Goal: Task Accomplishment & Management: Complete application form

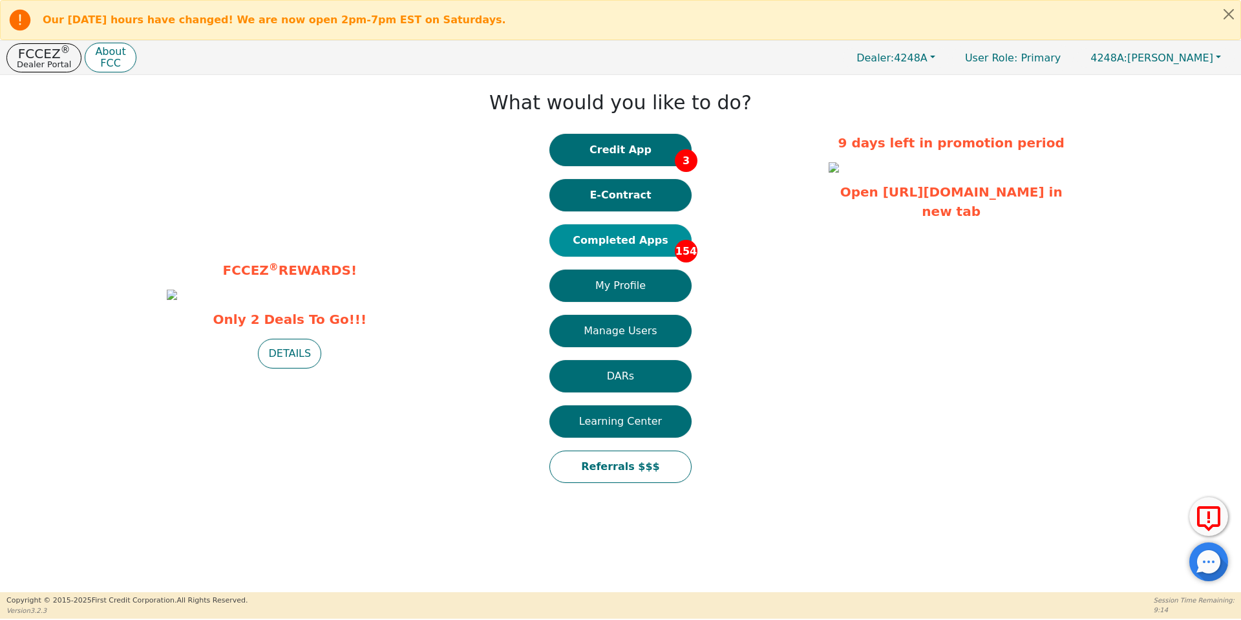
click at [612, 238] on button "Completed Apps 154" at bounding box center [620, 240] width 142 height 32
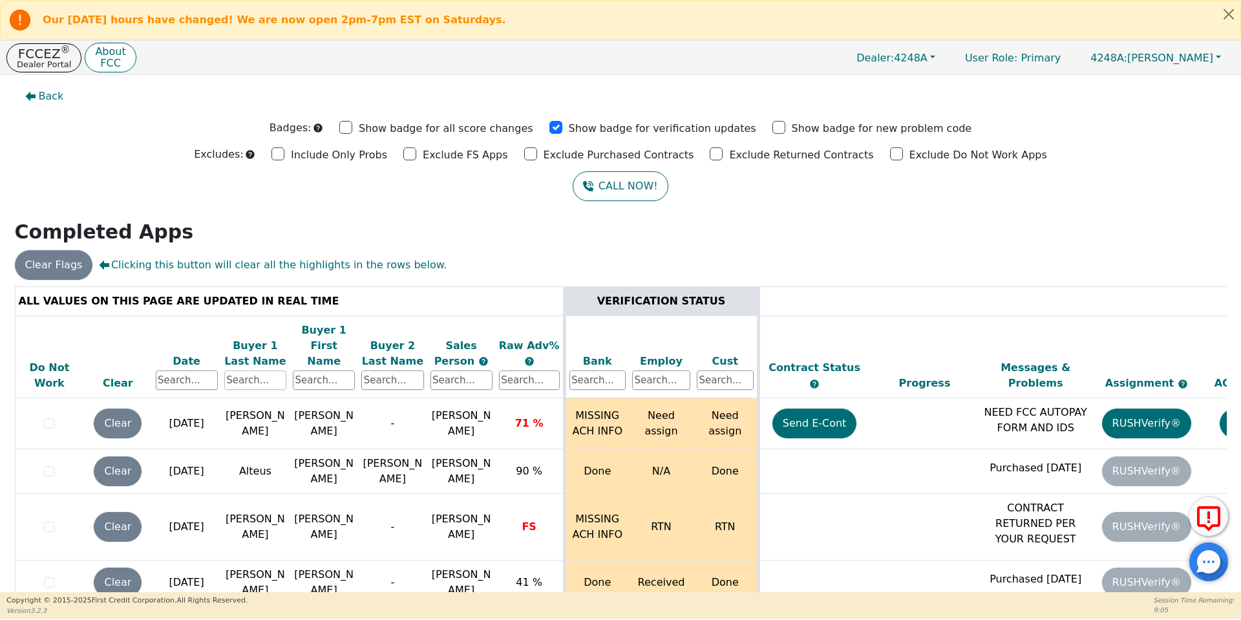
click at [262, 370] on input "text" at bounding box center [255, 379] width 62 height 19
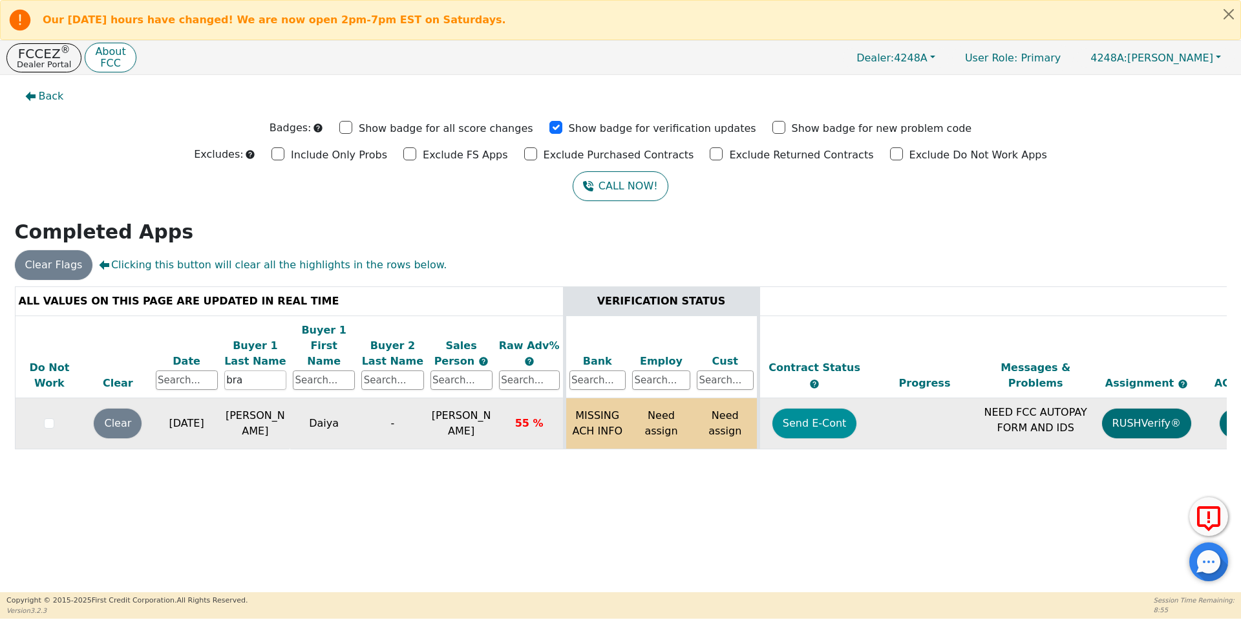
type input "bra"
click at [829, 409] on button "Send E-Cont" at bounding box center [814, 423] width 85 height 30
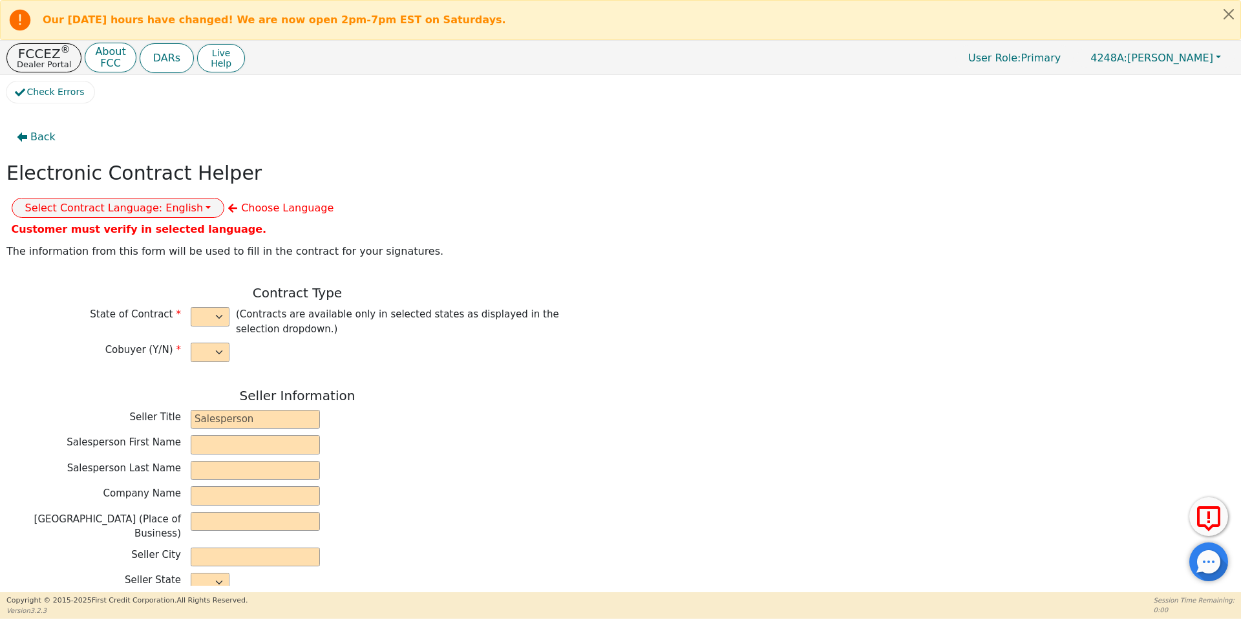
select select "n"
type input "owner"
type input "[PERSON_NAME]"
type input "[GEOGRAPHIC_DATA]"
type input "AQUA REMACH LLC"
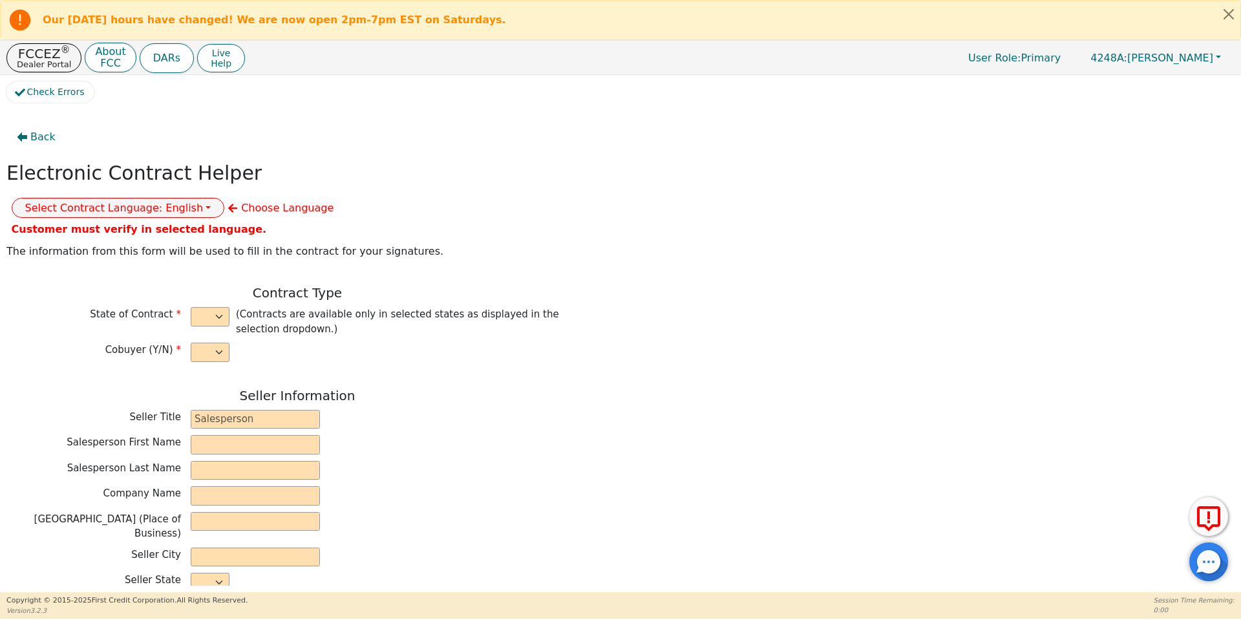
type input "[STREET_ADDRESS]"
type input "[GEOGRAPHIC_DATA]"
select select "[GEOGRAPHIC_DATA]"
type input "77070"
type input "Daiziel"
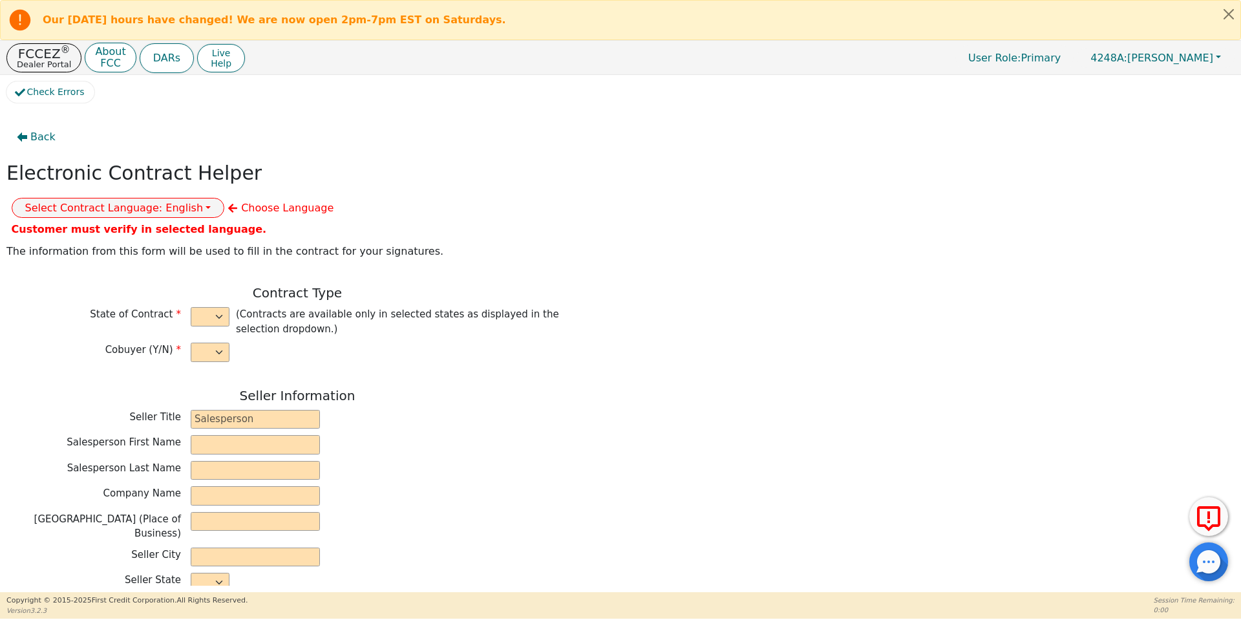
type input "[PERSON_NAME]"
type input "[EMAIL_ADDRESS][DOMAIN_NAME]"
type input "[STREET_ADDRESS]"
type input "[PERSON_NAME]"
select select "[GEOGRAPHIC_DATA]"
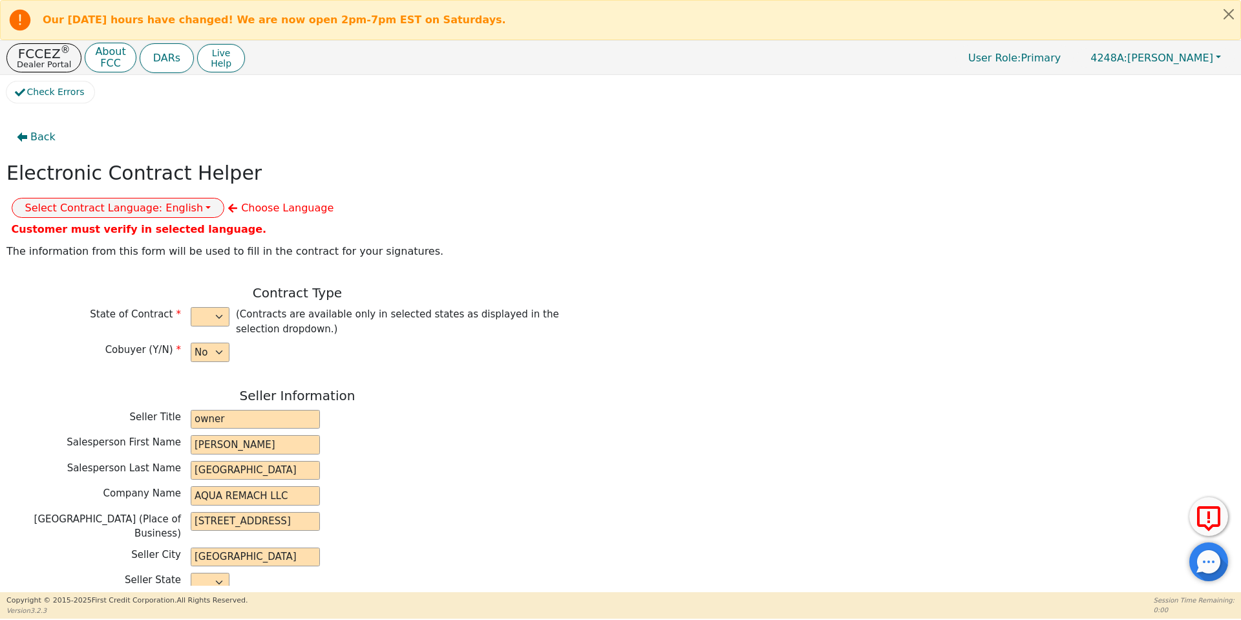
type input "76520"
type input "[DATE]"
type input "17.99"
type input "[DATE]"
type input "60"
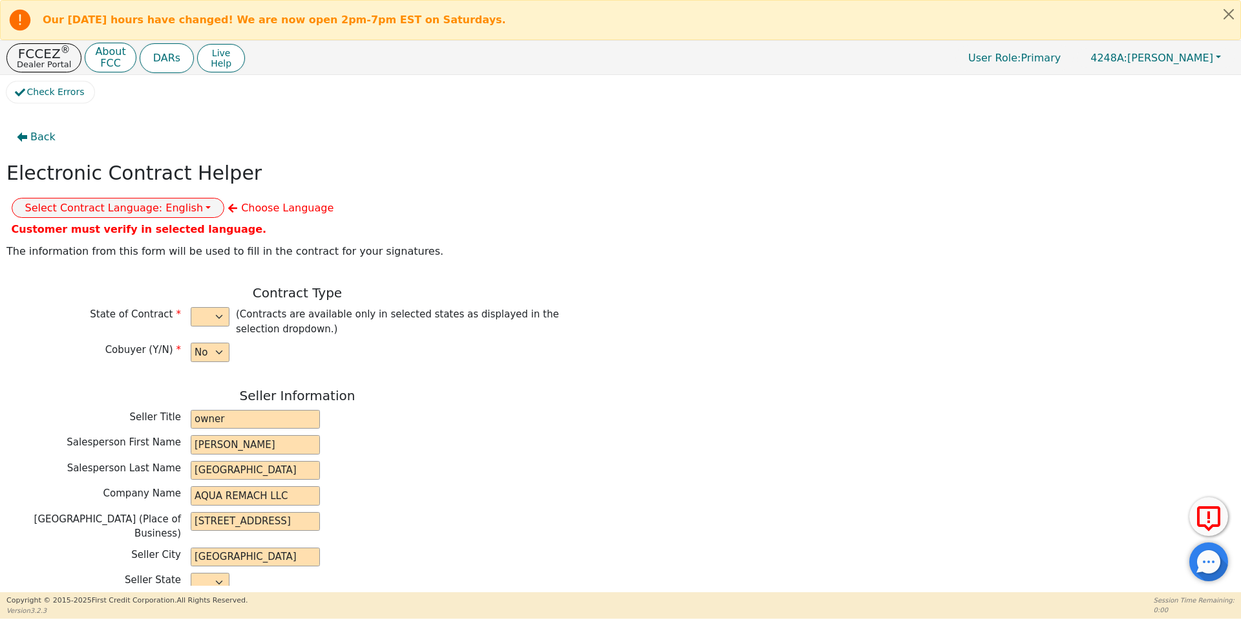
type input "0"
type input "8990.00"
type input "0.00"
type input "8990.00"
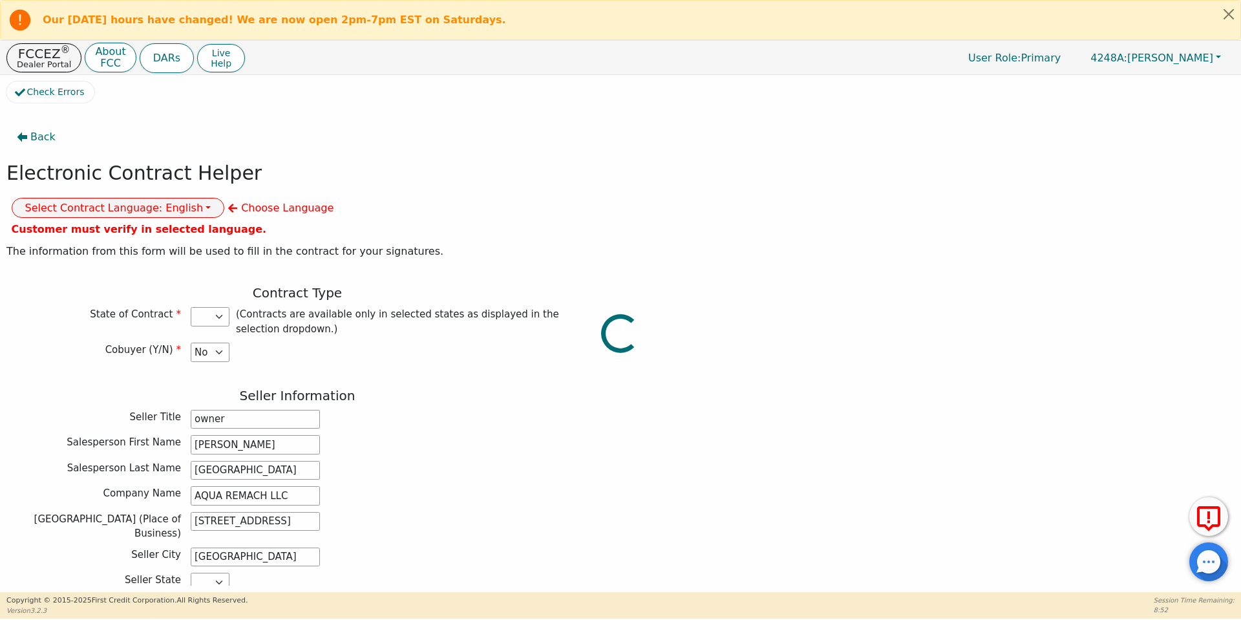
select select "[GEOGRAPHIC_DATA]"
click at [408, 410] on div "Seller Title owner" at bounding box center [297, 419] width 582 height 19
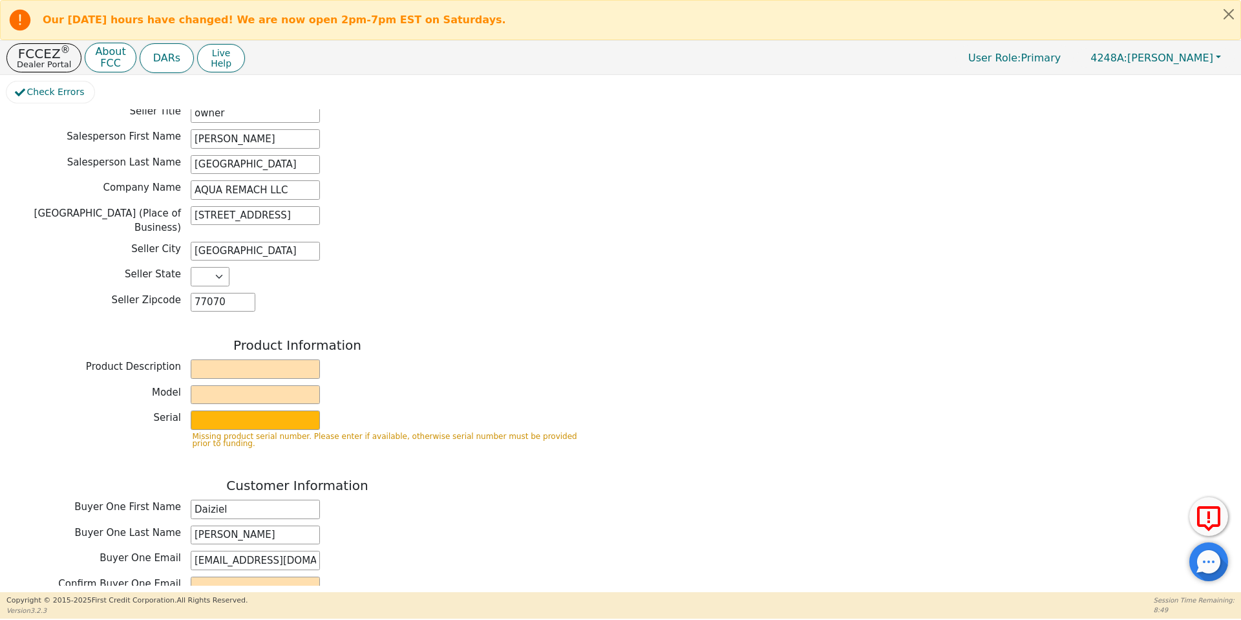
scroll to position [308, 0]
click at [224, 357] on input "text" at bounding box center [255, 366] width 129 height 19
type input "Water System"
click at [259, 383] on input "text" at bounding box center [255, 392] width 129 height 19
type input "whole house"
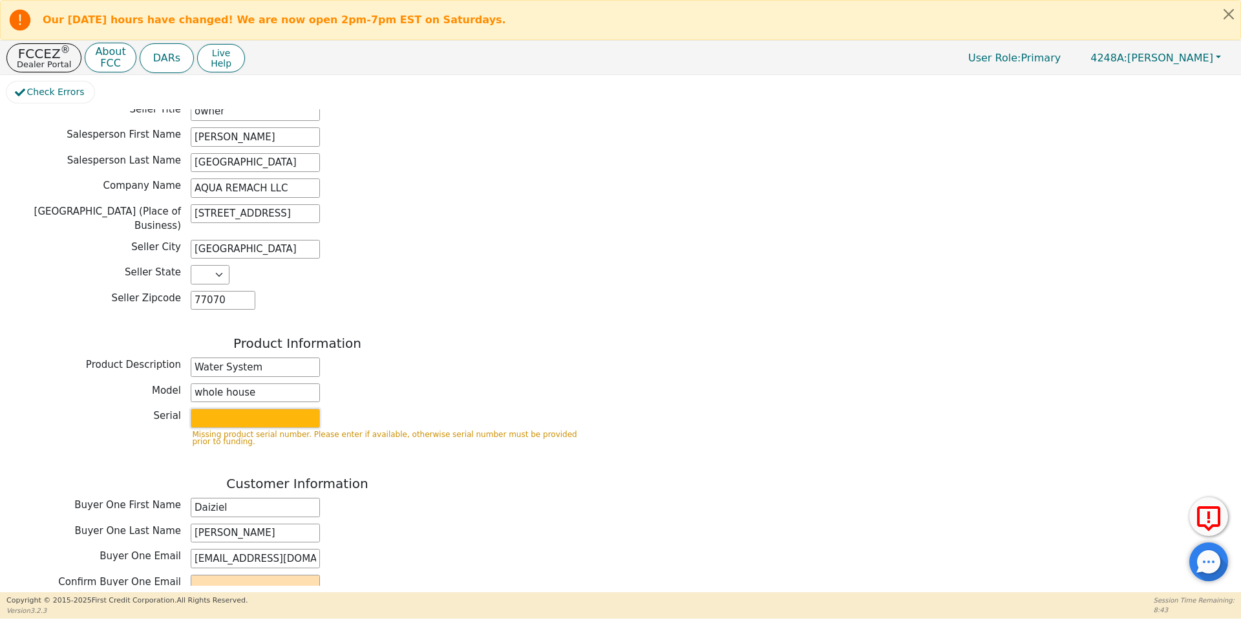
click at [274, 408] on input "text" at bounding box center [255, 417] width 129 height 19
type input "purifier"
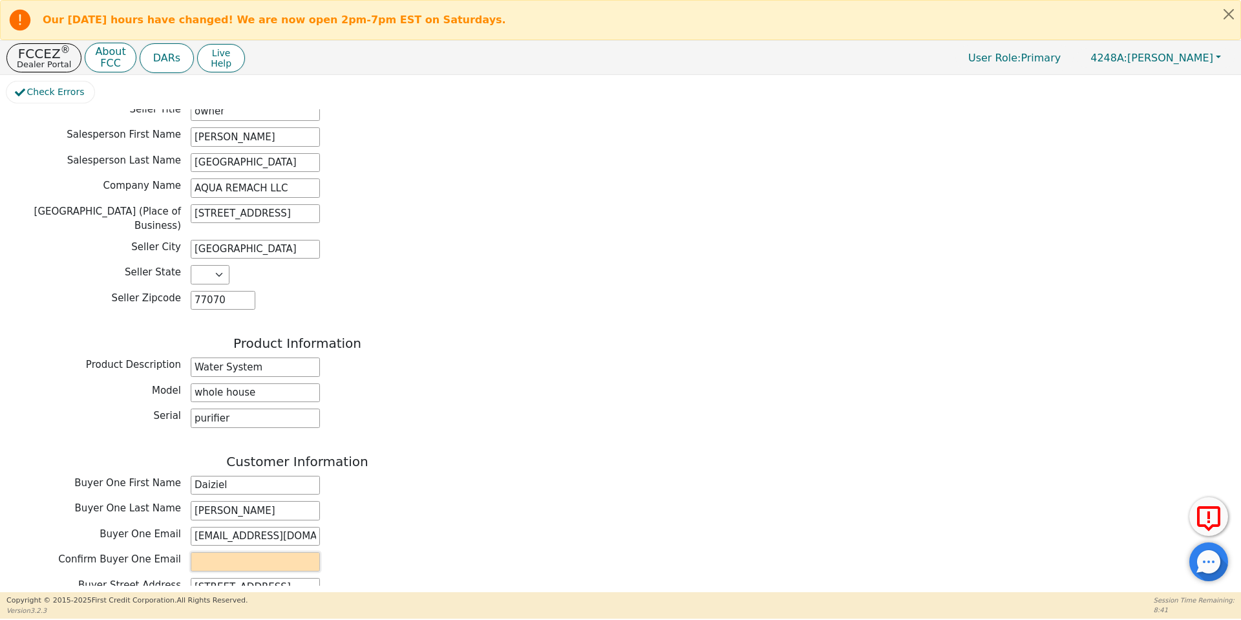
click at [221, 552] on input "email" at bounding box center [255, 561] width 129 height 19
type input "[EMAIL_ADDRESS][DOMAIN_NAME]"
click at [448, 487] on div "Customer Information Buyer One First Name [PERSON_NAME] One Last Name [PERSON_N…" at bounding box center [297, 580] width 582 height 252
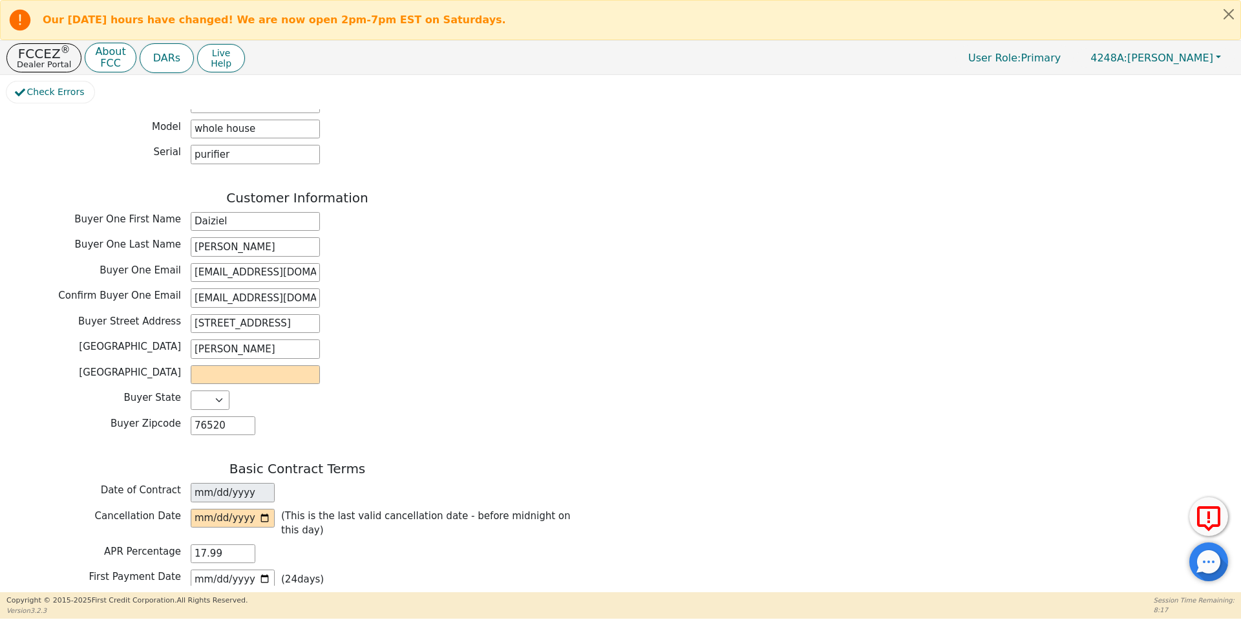
scroll to position [604, 0]
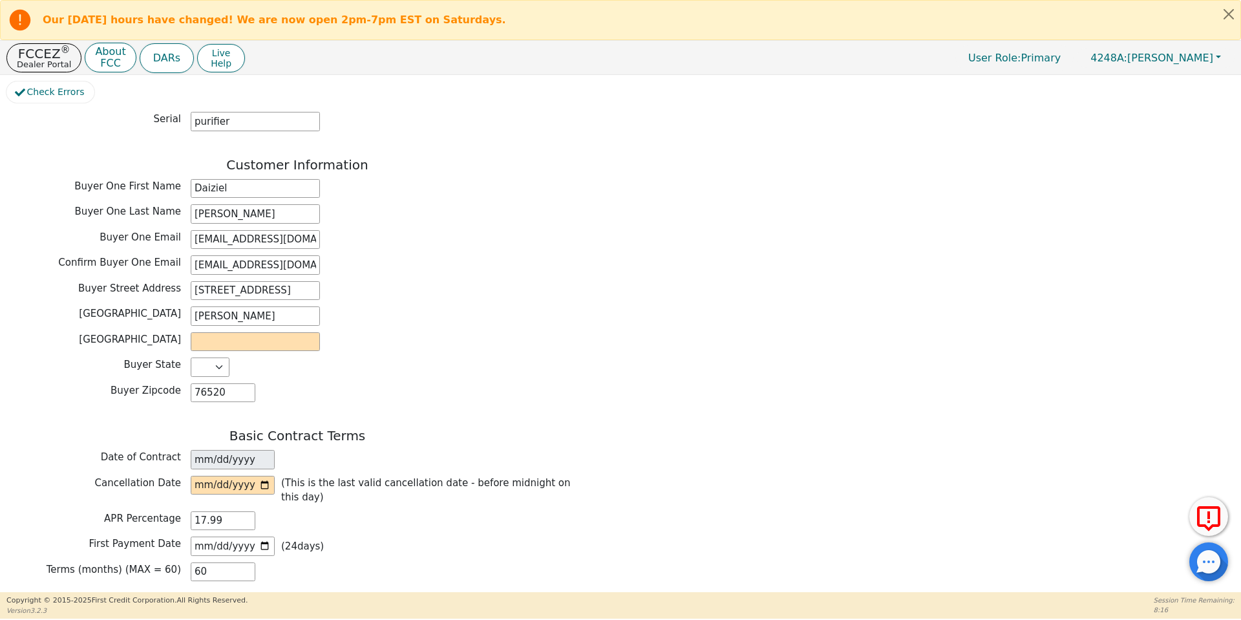
click at [243, 332] on div "[GEOGRAPHIC_DATA]" at bounding box center [297, 343] width 582 height 23
click at [240, 332] on input "text" at bounding box center [255, 341] width 129 height 19
type input "[PERSON_NAME]"
click at [264, 476] on input "date" at bounding box center [233, 485] width 84 height 19
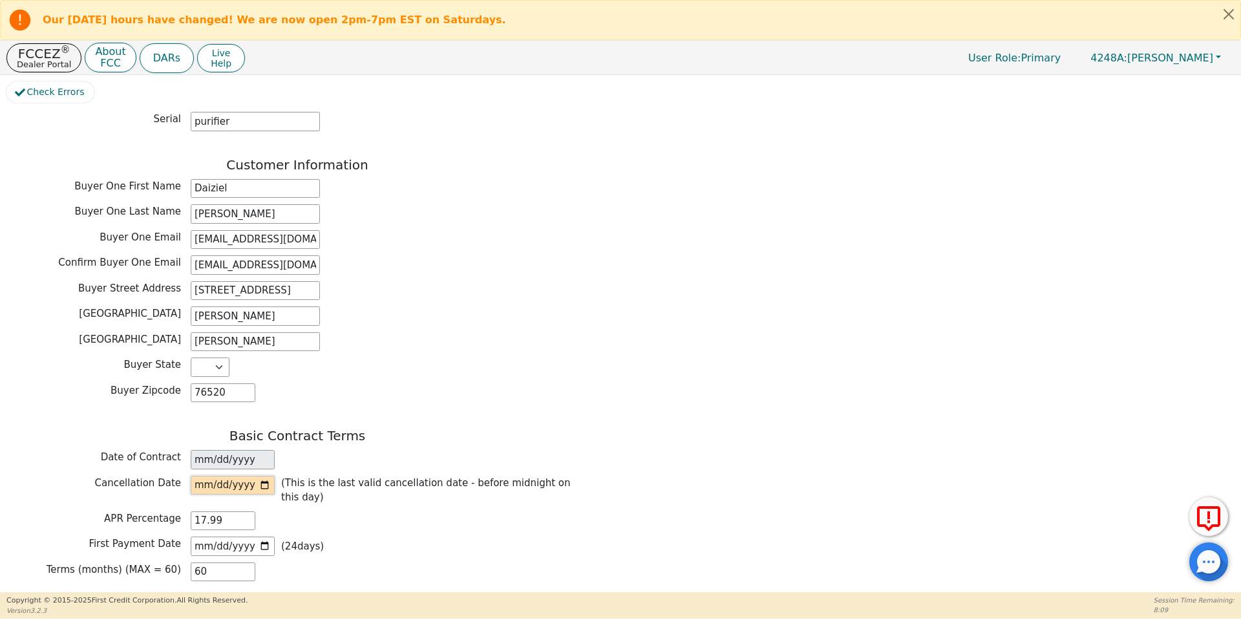
type input "[DATE]"
click at [433, 511] on div "APR Percentage 17.99" at bounding box center [297, 520] width 582 height 19
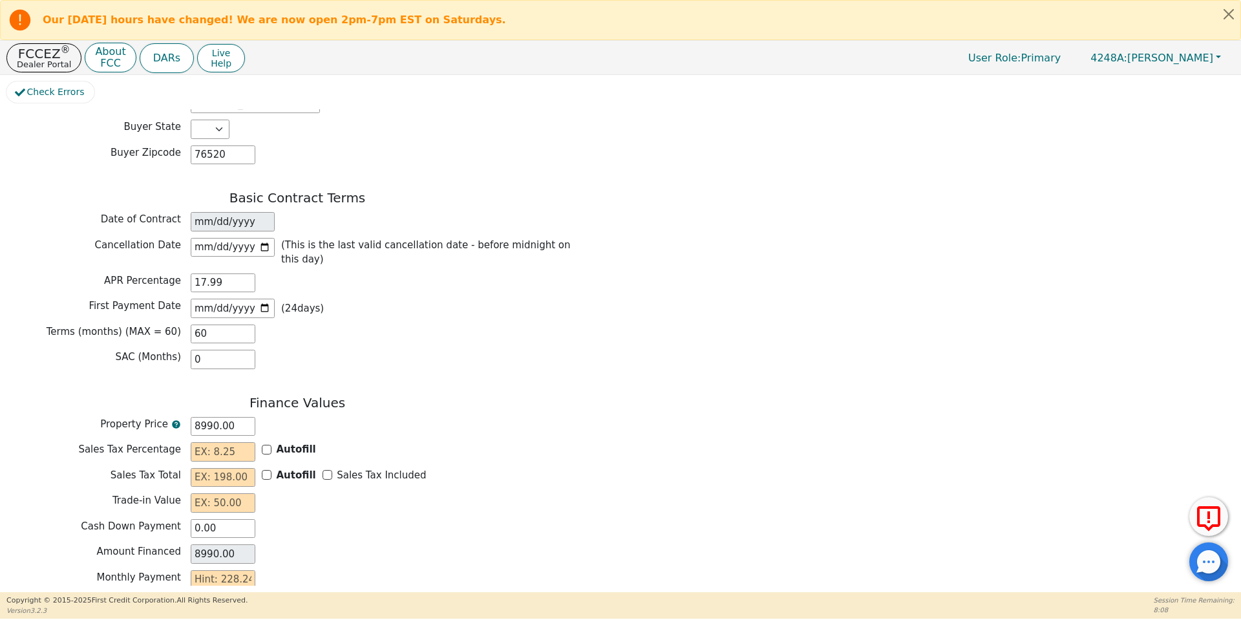
scroll to position [843, 0]
click at [266, 444] on input "Autofill" at bounding box center [267, 449] width 10 height 10
checkbox input "true"
type input "0.00"
click at [323, 469] on input "Sales Tax Included" at bounding box center [328, 474] width 10 height 10
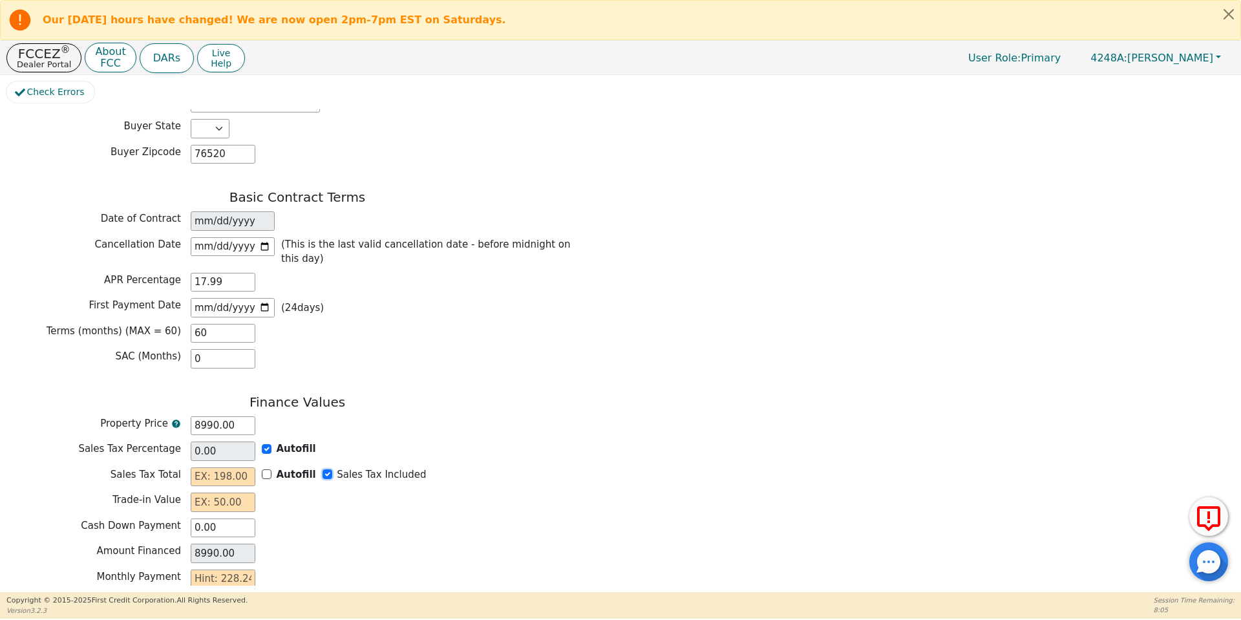
checkbox input "true"
type input "0.00"
click at [234, 492] on input "text" at bounding box center [223, 501] width 65 height 19
type input "0.00"
click at [239, 569] on input "text" at bounding box center [223, 578] width 65 height 19
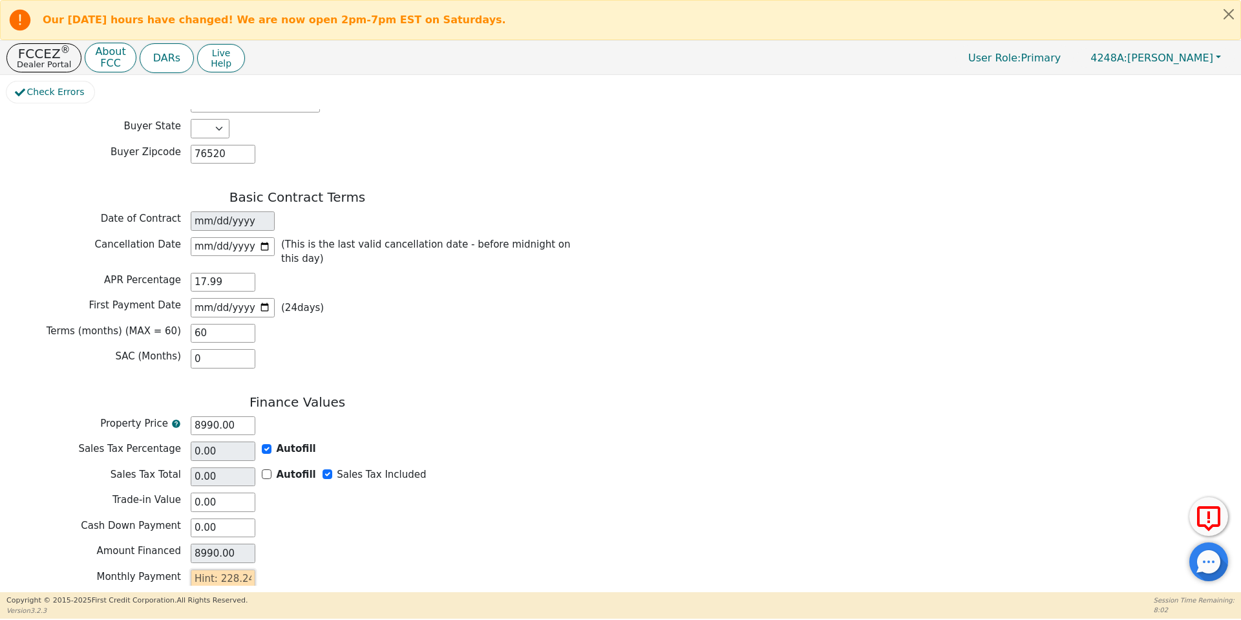
type input "2"
type input "120.00"
type input "22"
type input "1320.00"
type input "228"
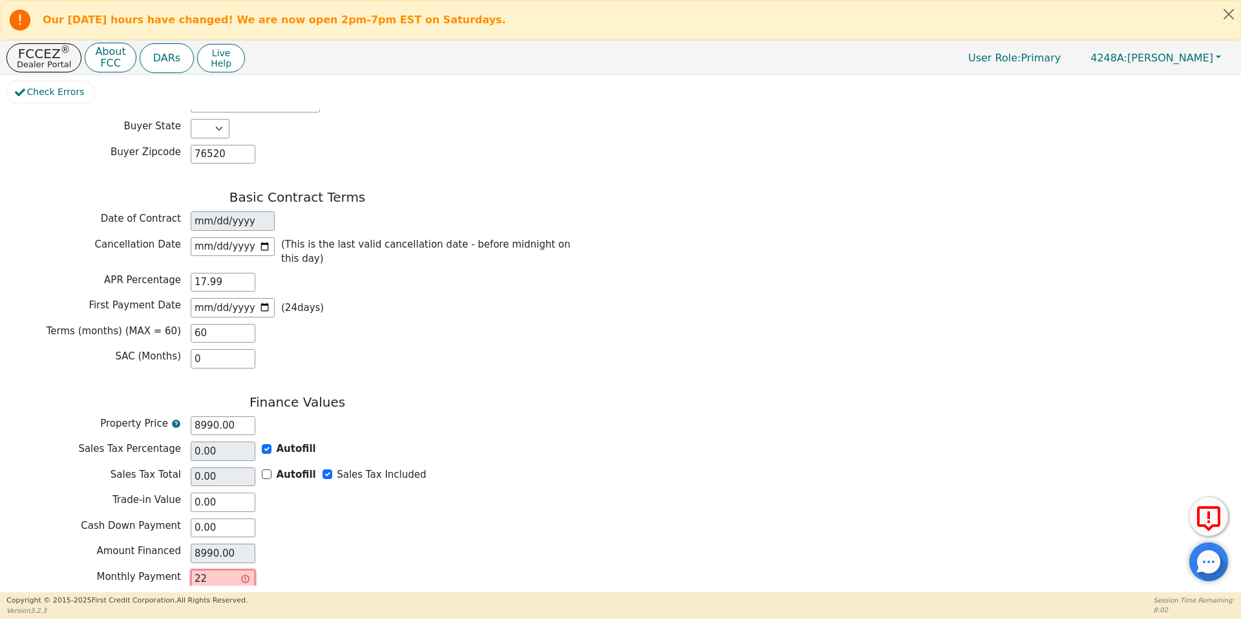
type input "13680.00"
type input "228.2"
type input "13692.00"
type input "228.24"
type input "13694.40"
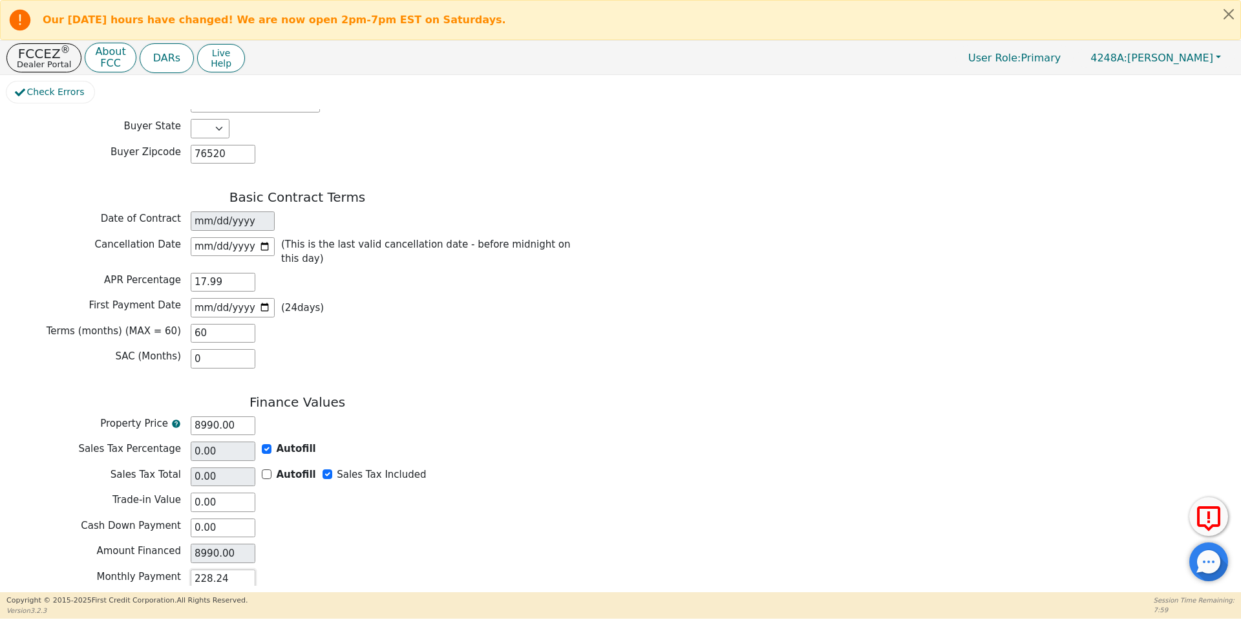
type input "228.24"
click at [364, 544] on div "Amount Financed 8990.00" at bounding box center [297, 555] width 582 height 23
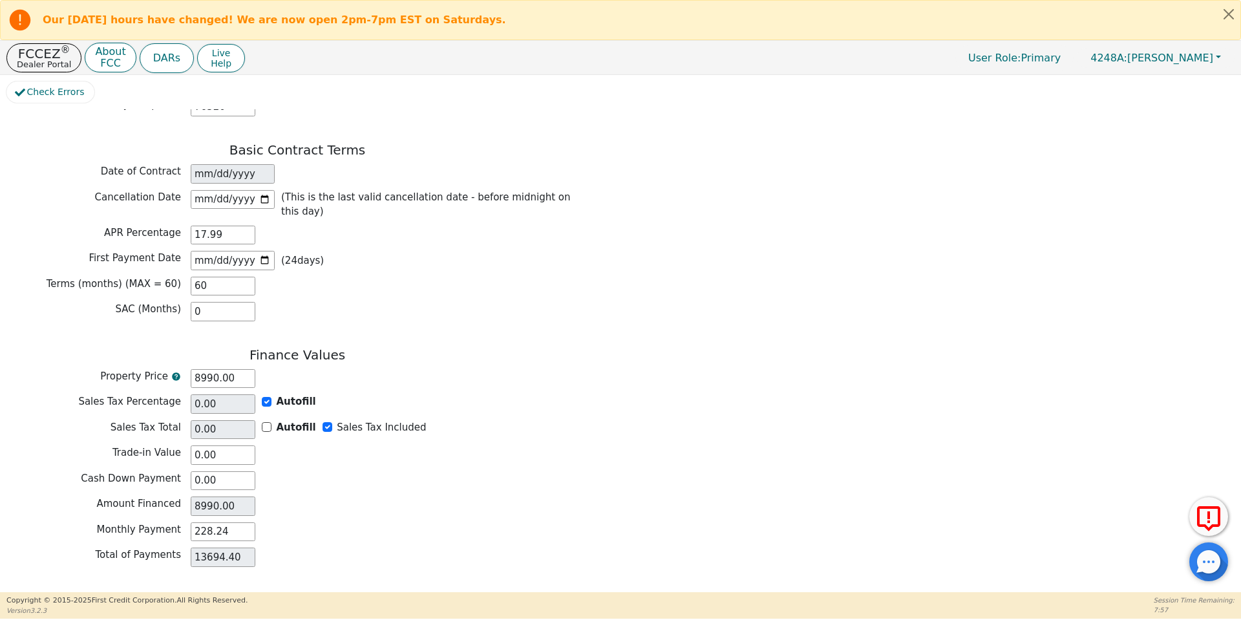
click at [125, 593] on button "Review & Begin Contract" at bounding box center [80, 608] width 149 height 30
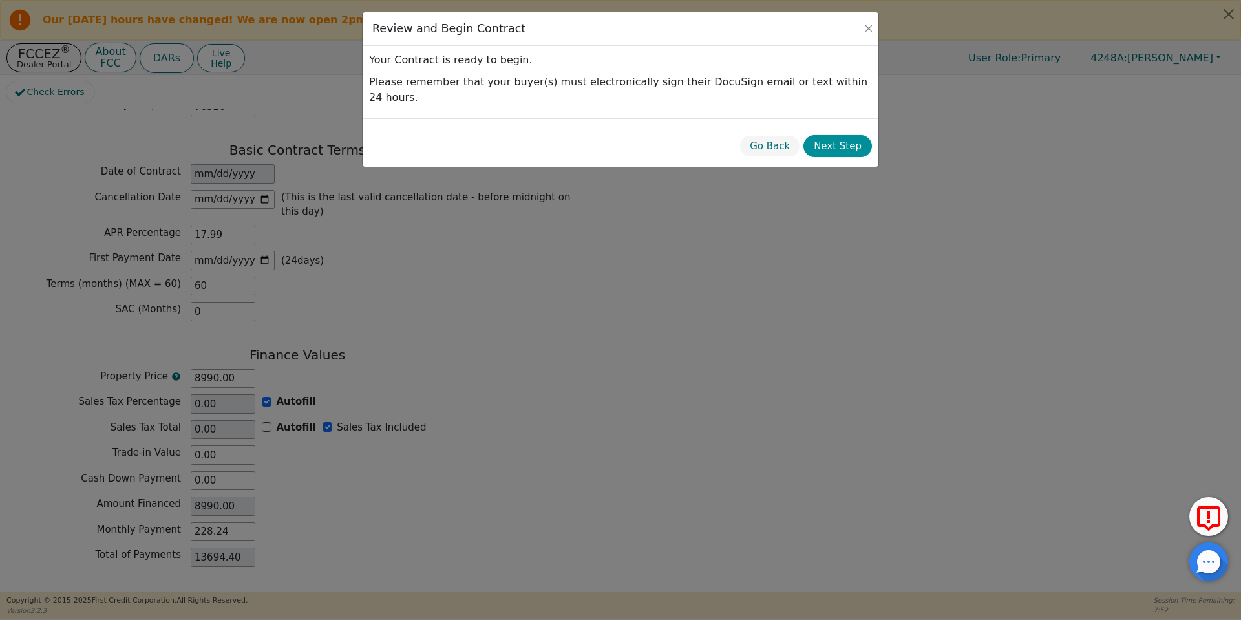
click at [847, 135] on button "Next Step" at bounding box center [837, 146] width 69 height 23
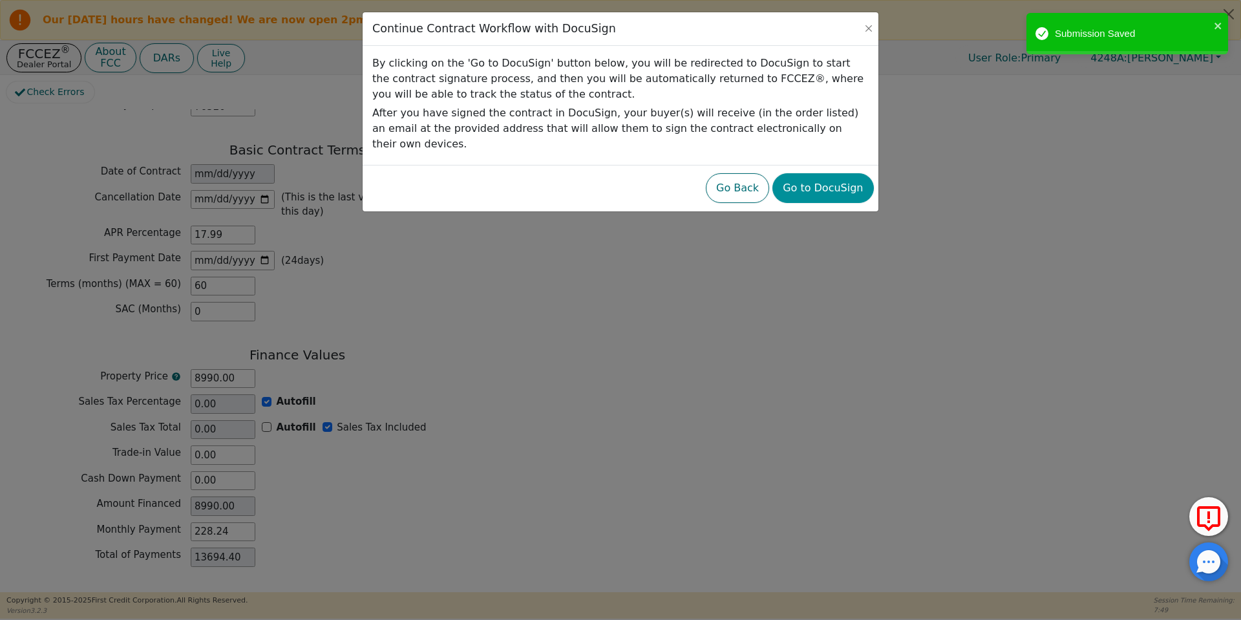
click at [832, 173] on button "Go to DocuSign" at bounding box center [822, 188] width 101 height 30
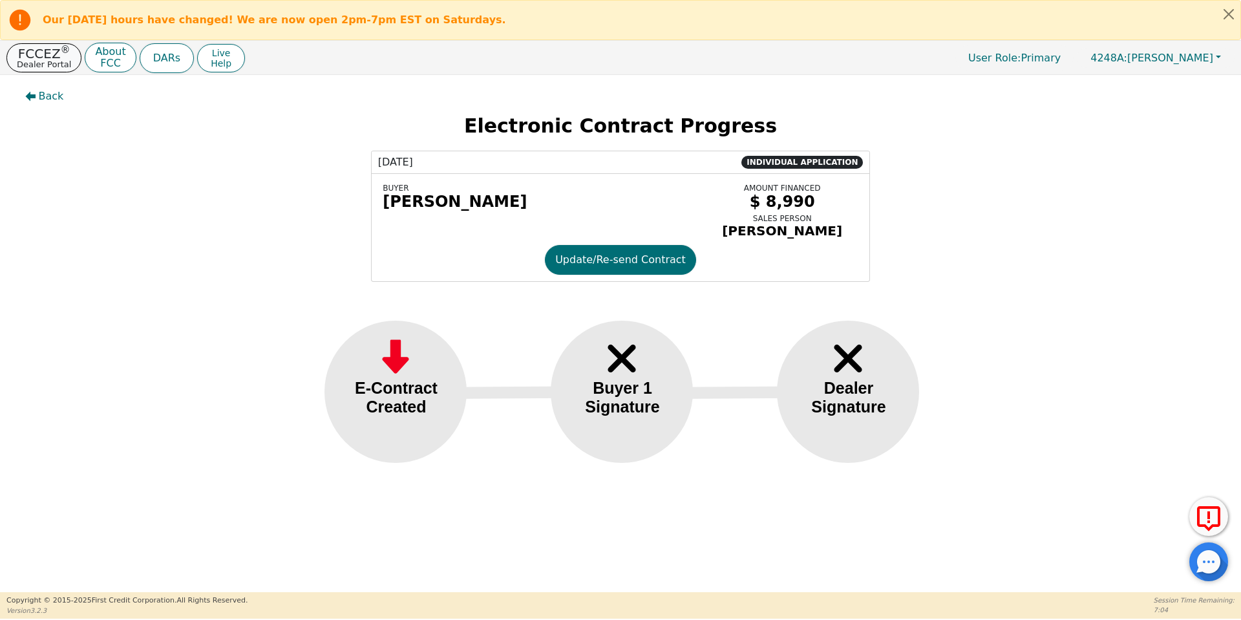
click at [32, 52] on p "FCCEZ ®" at bounding box center [44, 53] width 54 height 13
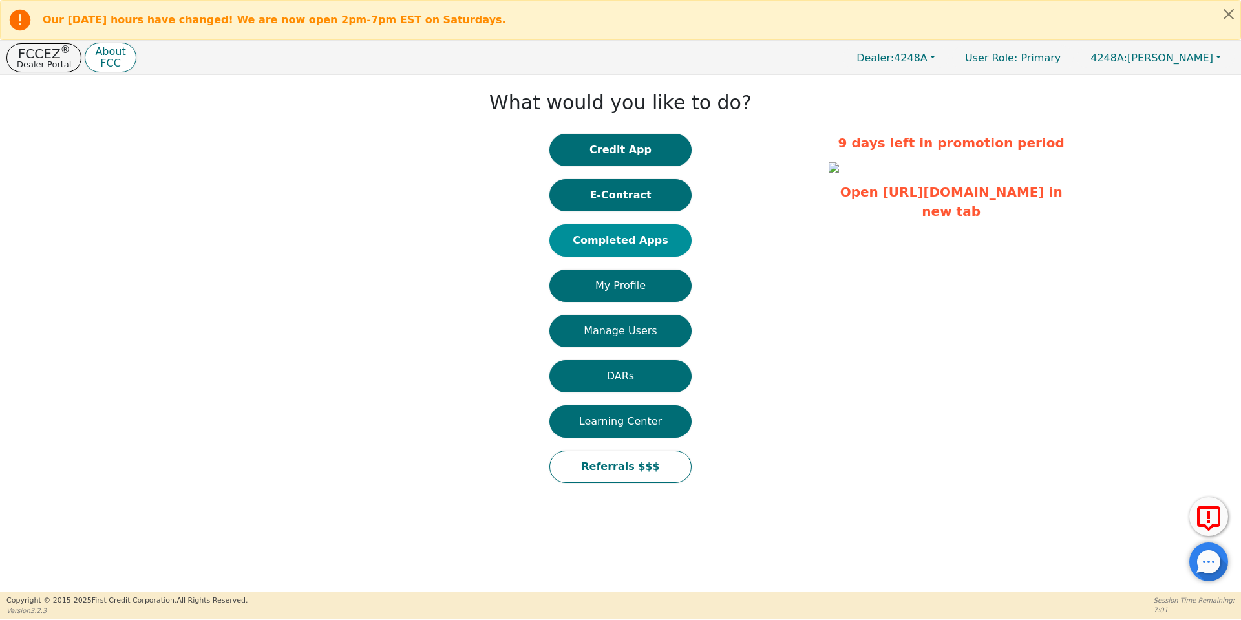
click at [614, 246] on button "Completed Apps" at bounding box center [620, 240] width 142 height 32
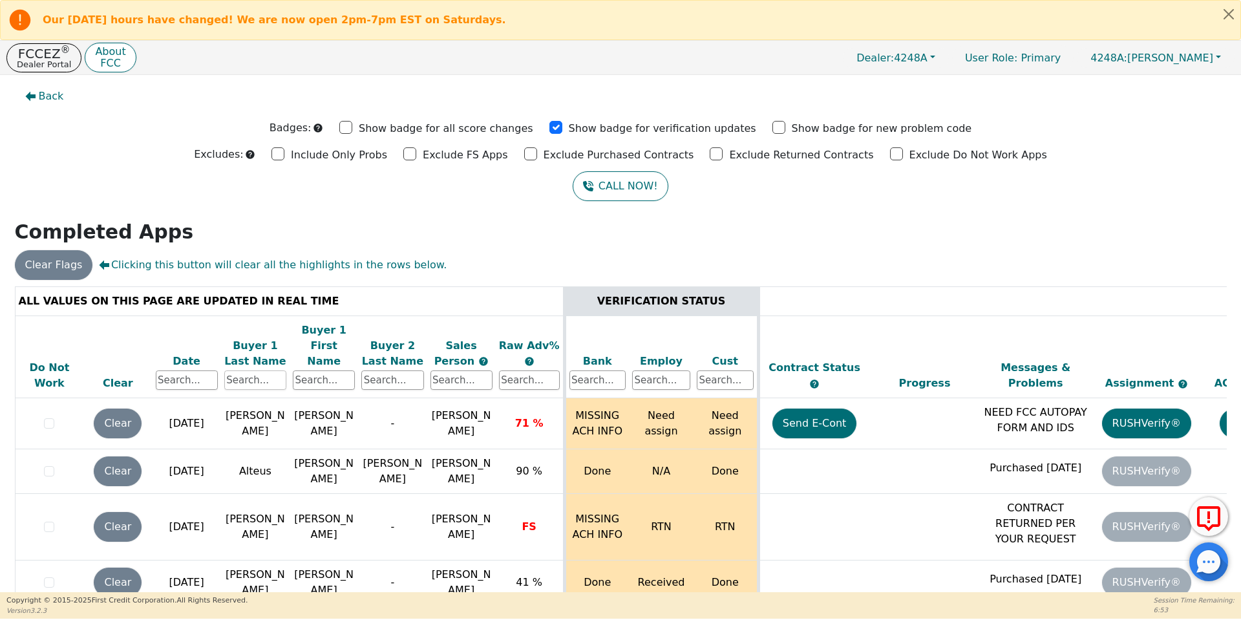
click at [274, 370] on input "text" at bounding box center [255, 379] width 62 height 19
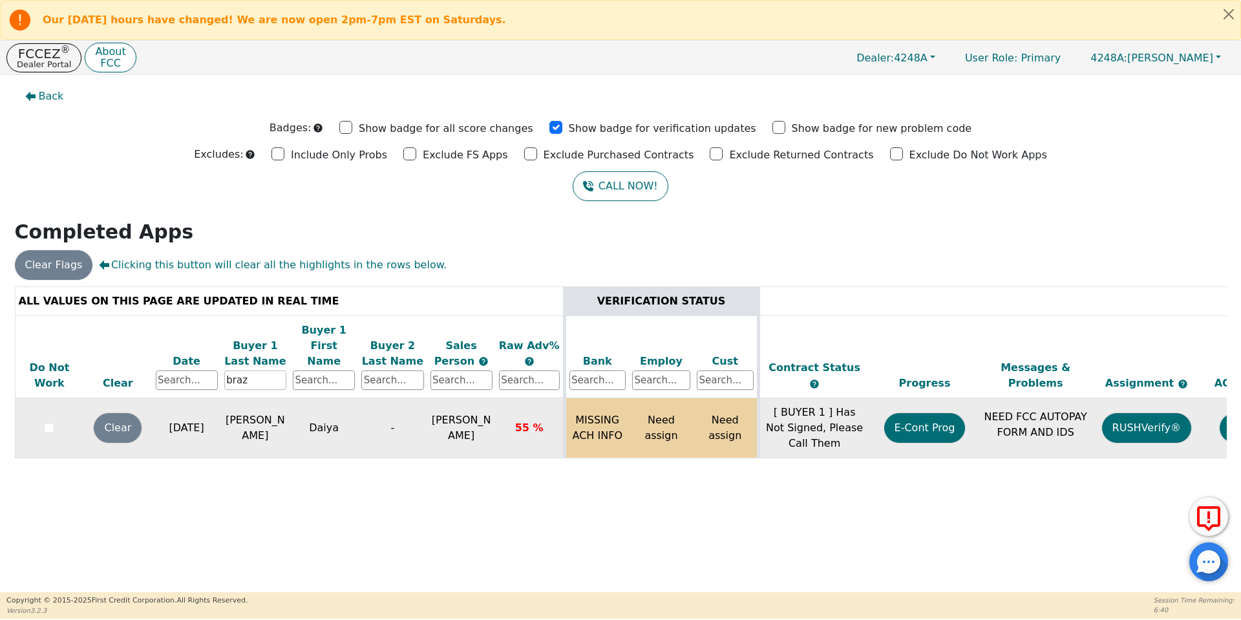
scroll to position [0, 198]
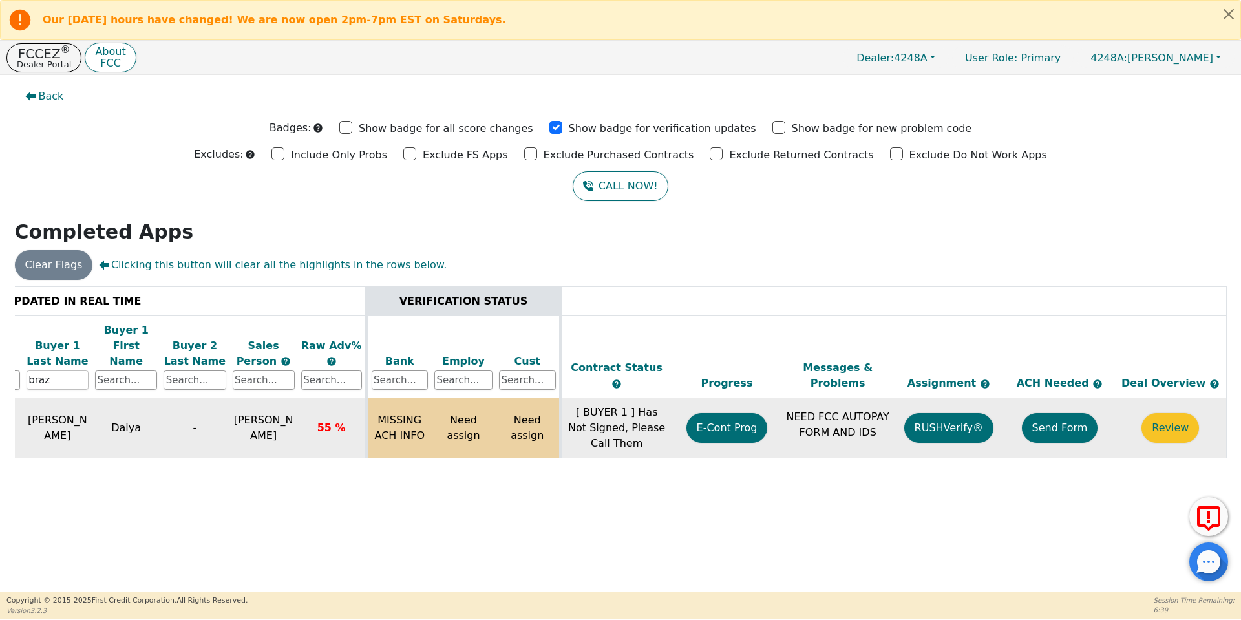
type input "braz"
click at [1077, 413] on button "Send Form" at bounding box center [1060, 428] width 76 height 30
click at [38, 66] on p "Dealer Portal" at bounding box center [44, 64] width 54 height 8
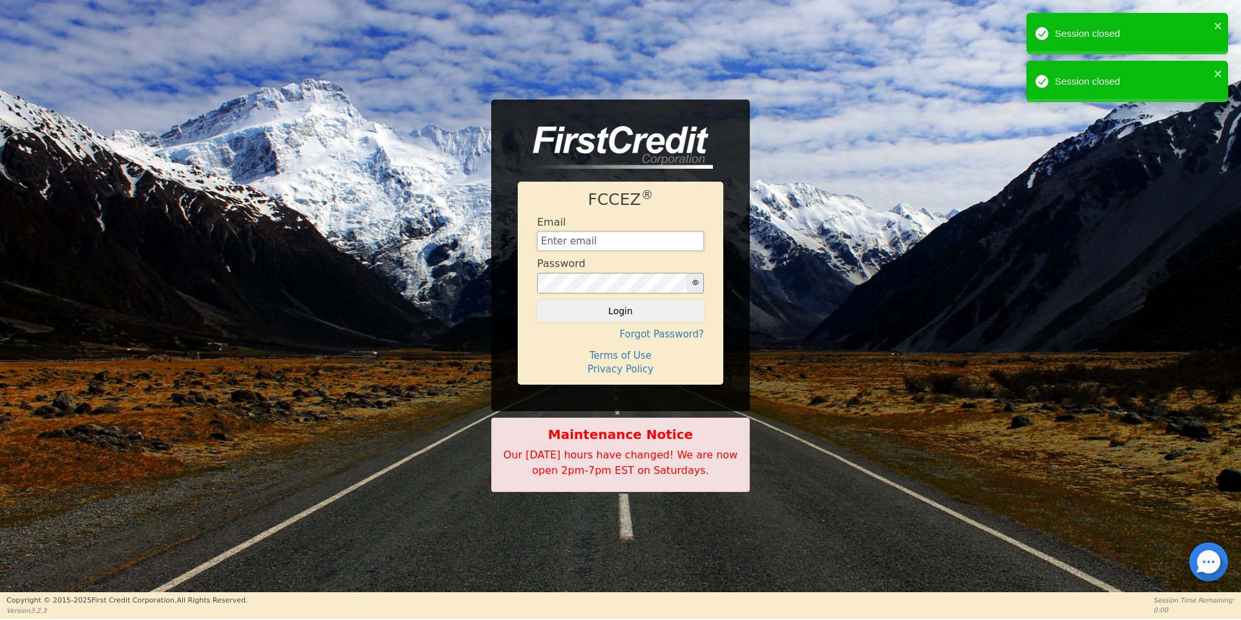
type input "aquaremachtlc@gmail.com"
